Goal: Information Seeking & Learning: Check status

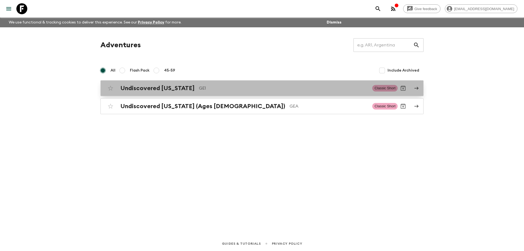
click at [175, 89] on h2 "Undiscovered [US_STATE]" at bounding box center [157, 88] width 74 height 7
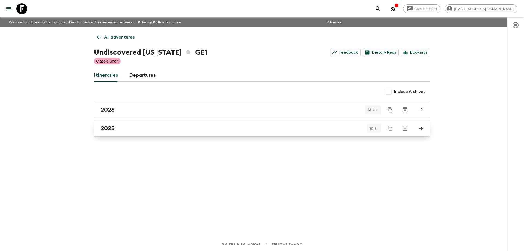
click at [153, 133] on link "2025" at bounding box center [262, 128] width 336 height 16
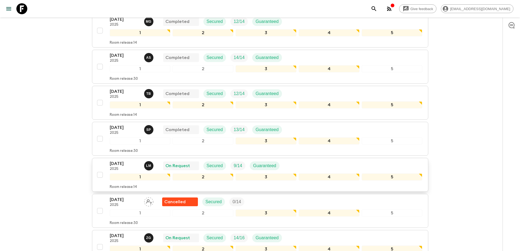
scroll to position [136, 0]
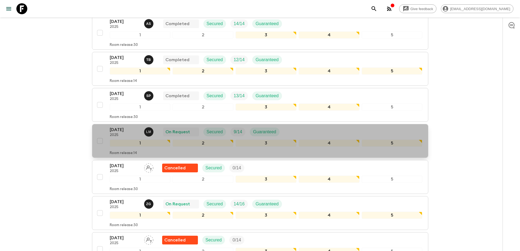
click at [128, 135] on p "2025" at bounding box center [125, 135] width 30 height 4
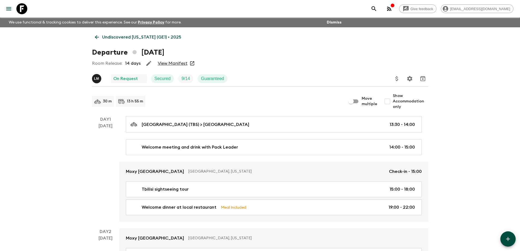
click at [179, 62] on link "View Manifest" at bounding box center [173, 63] width 30 height 5
